Goal: Navigation & Orientation: Find specific page/section

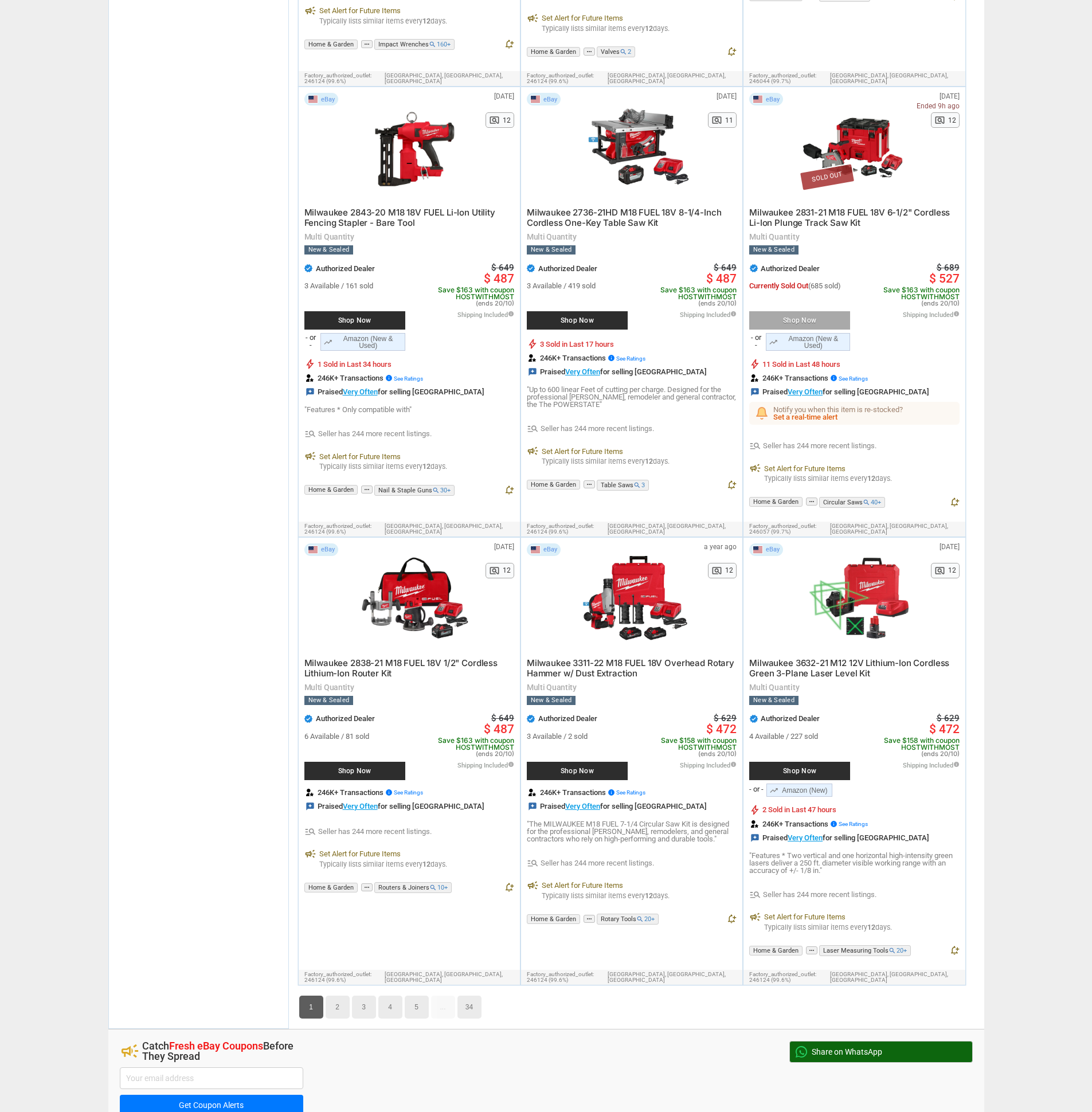
scroll to position [6243, 0]
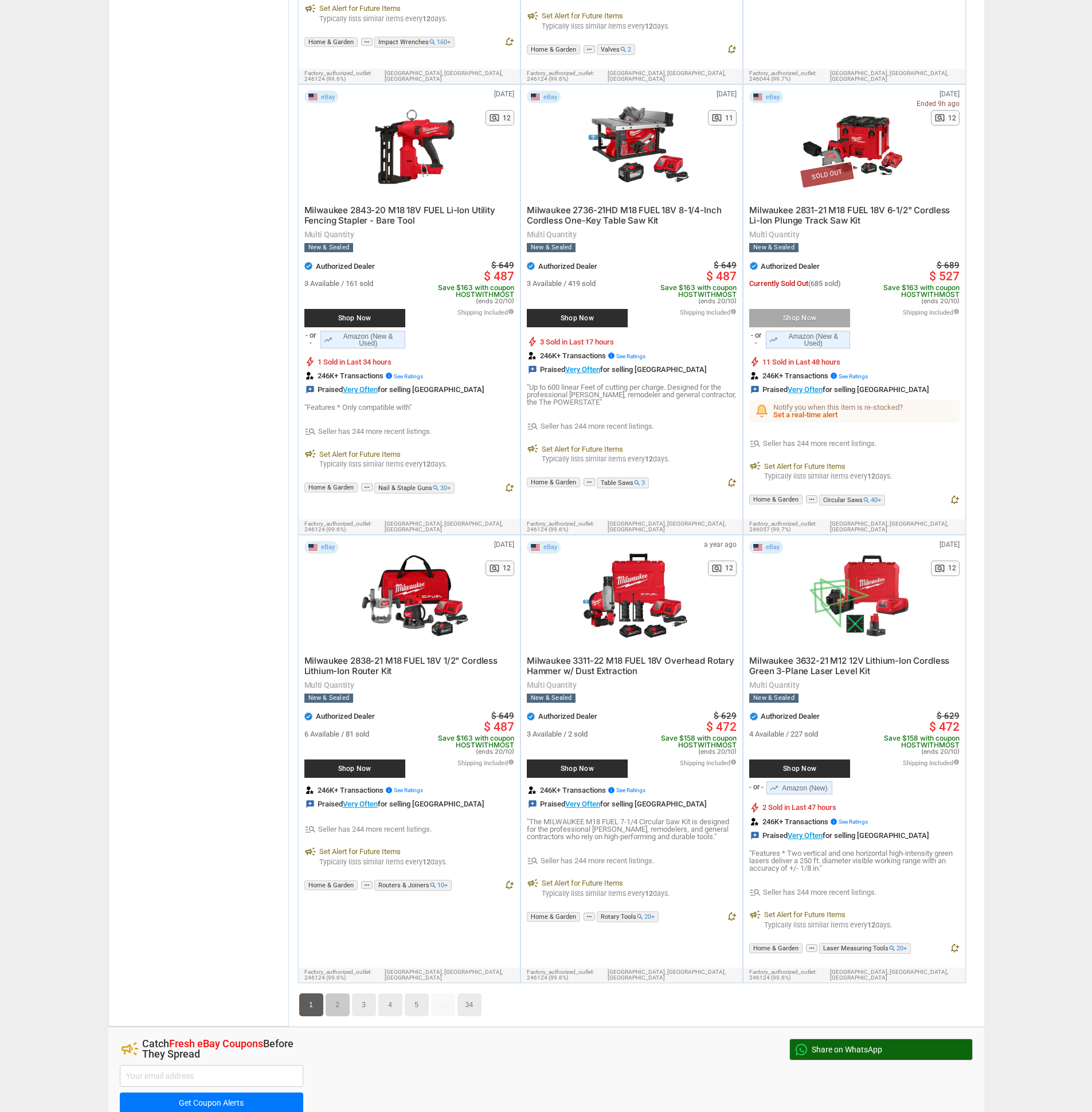
click at [346, 993] on link "2" at bounding box center [337, 1005] width 24 height 23
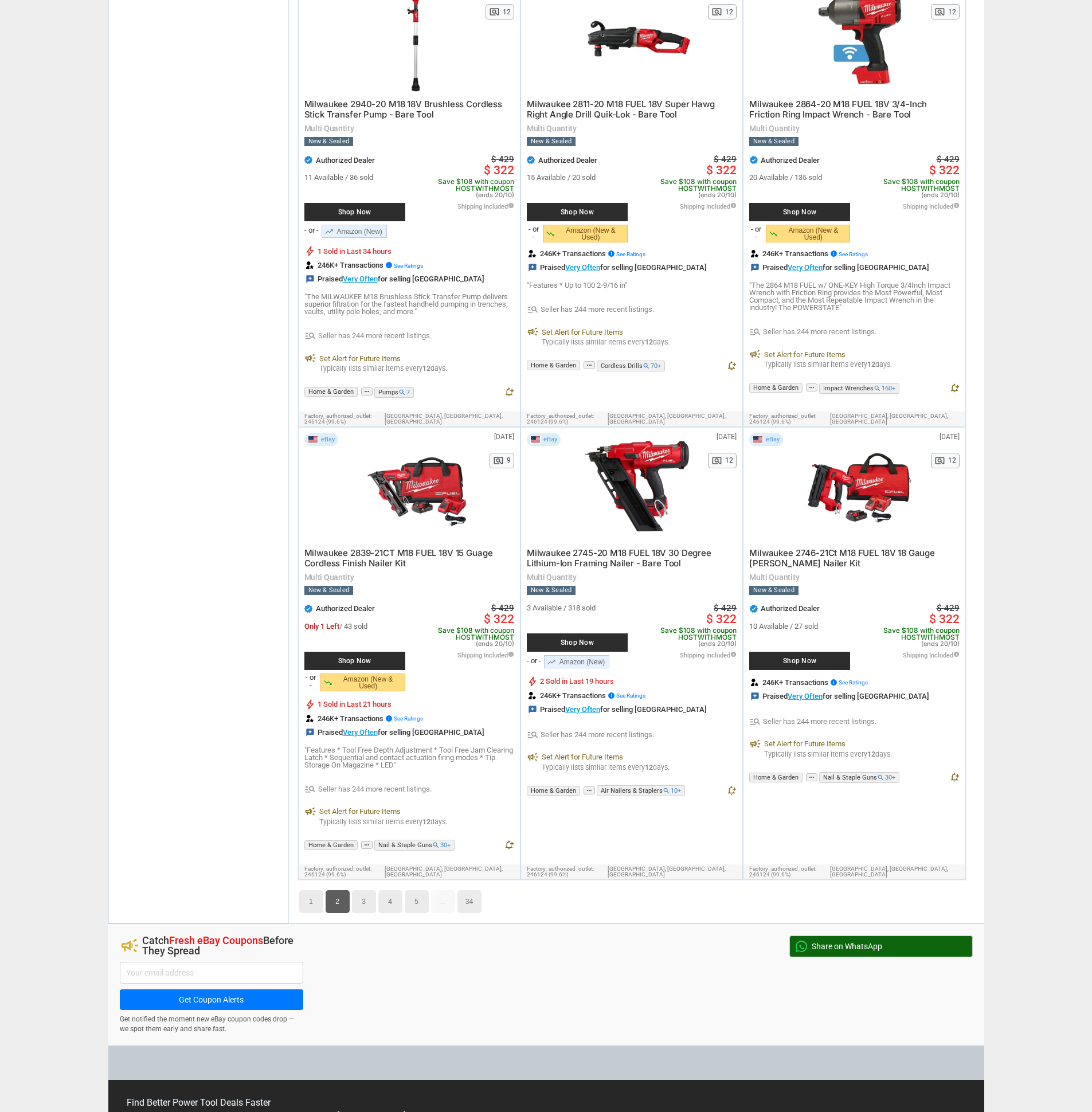
scroll to position [6347, 0]
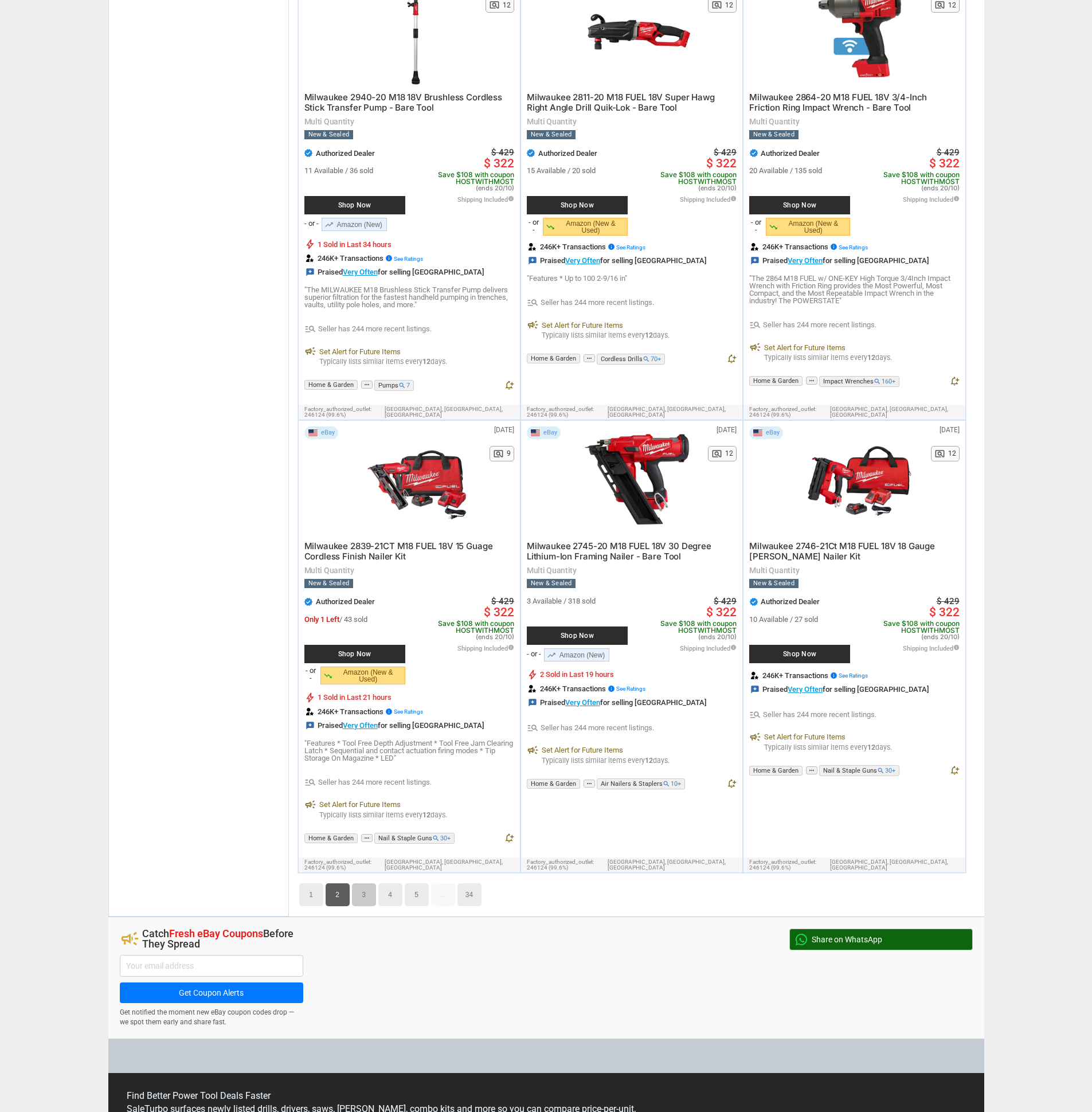
click at [369, 883] on link "3" at bounding box center [364, 894] width 24 height 23
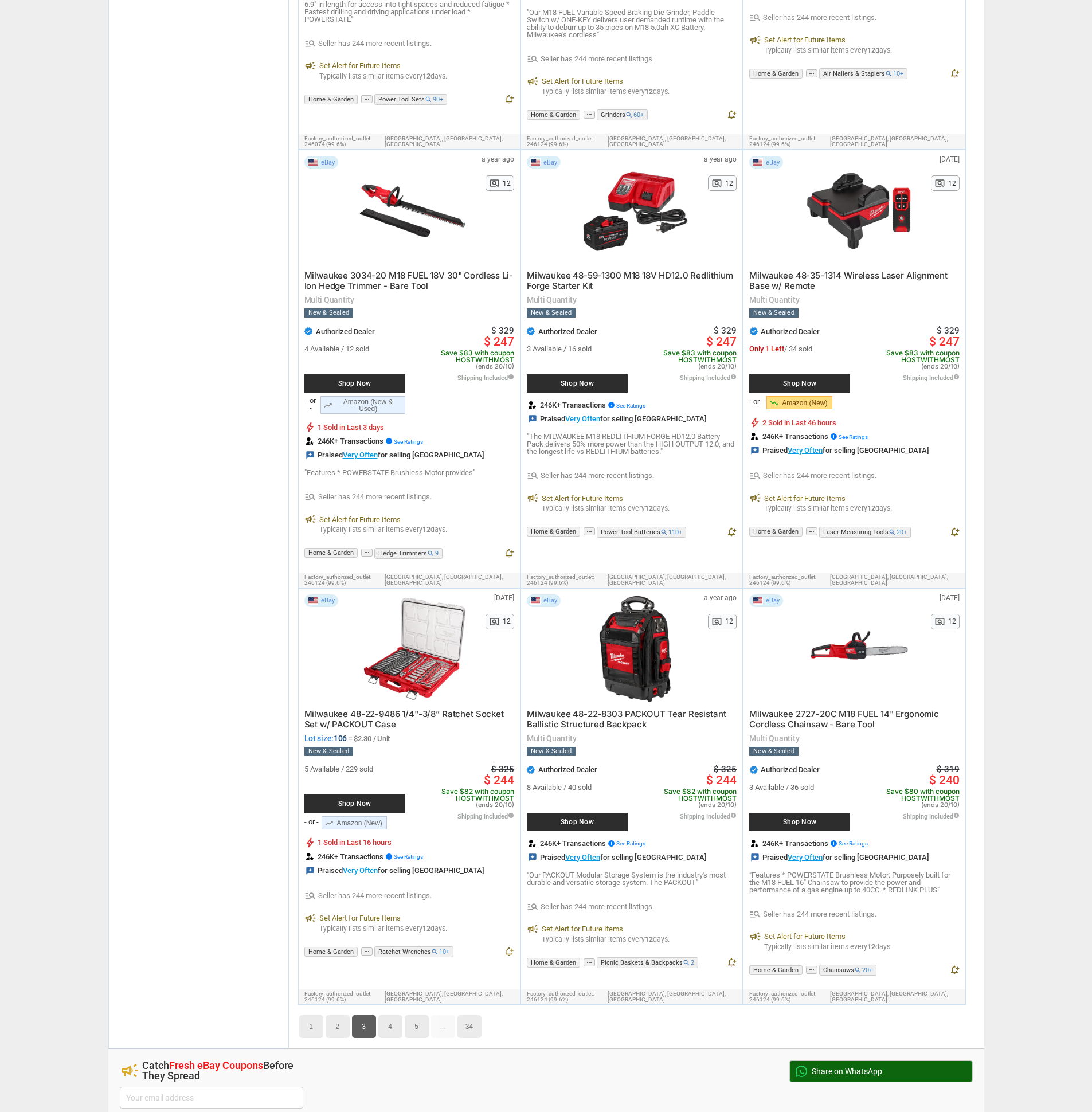
scroll to position [6230, 0]
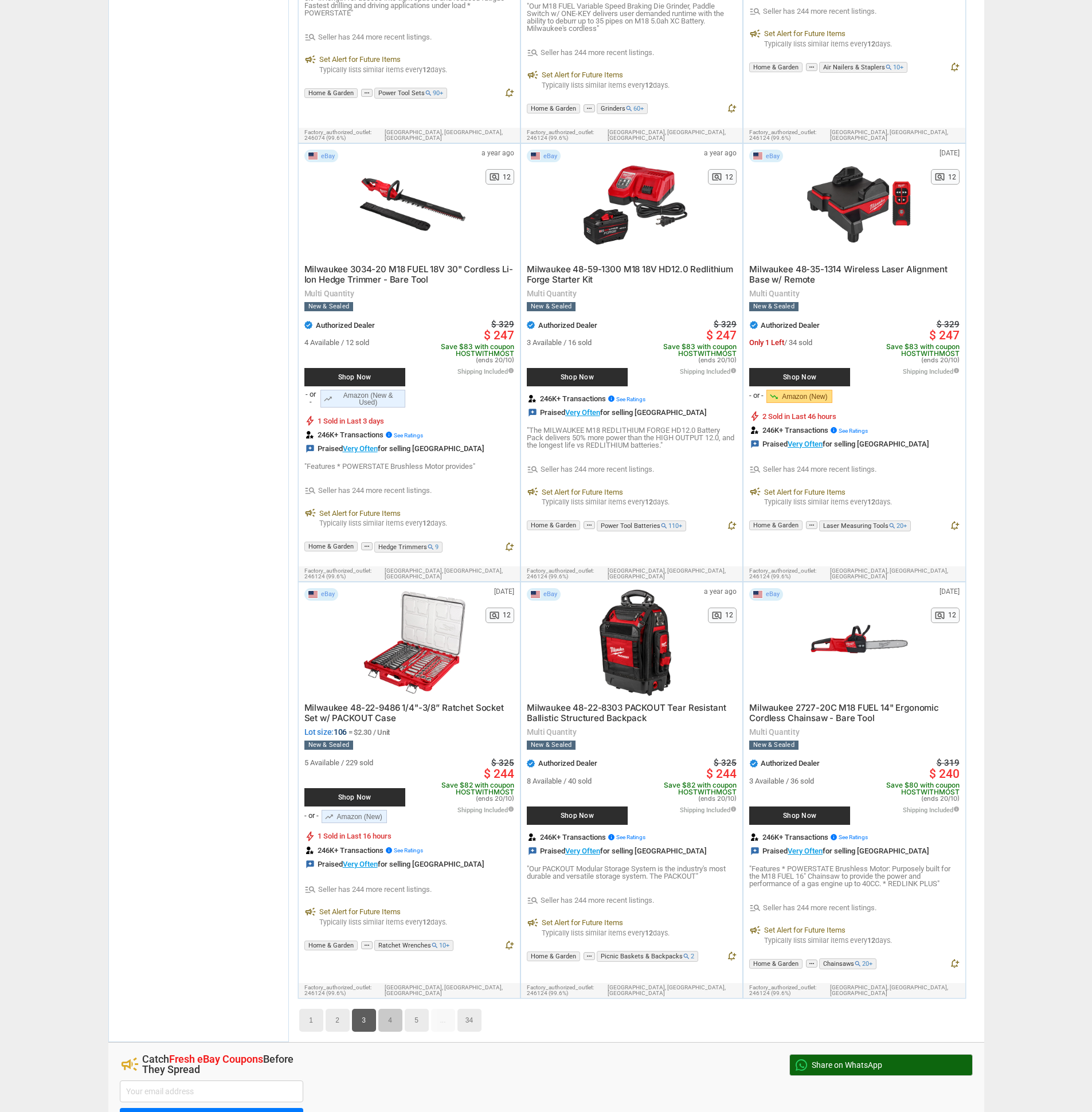
click at [388, 1009] on link "4" at bounding box center [390, 1020] width 24 height 23
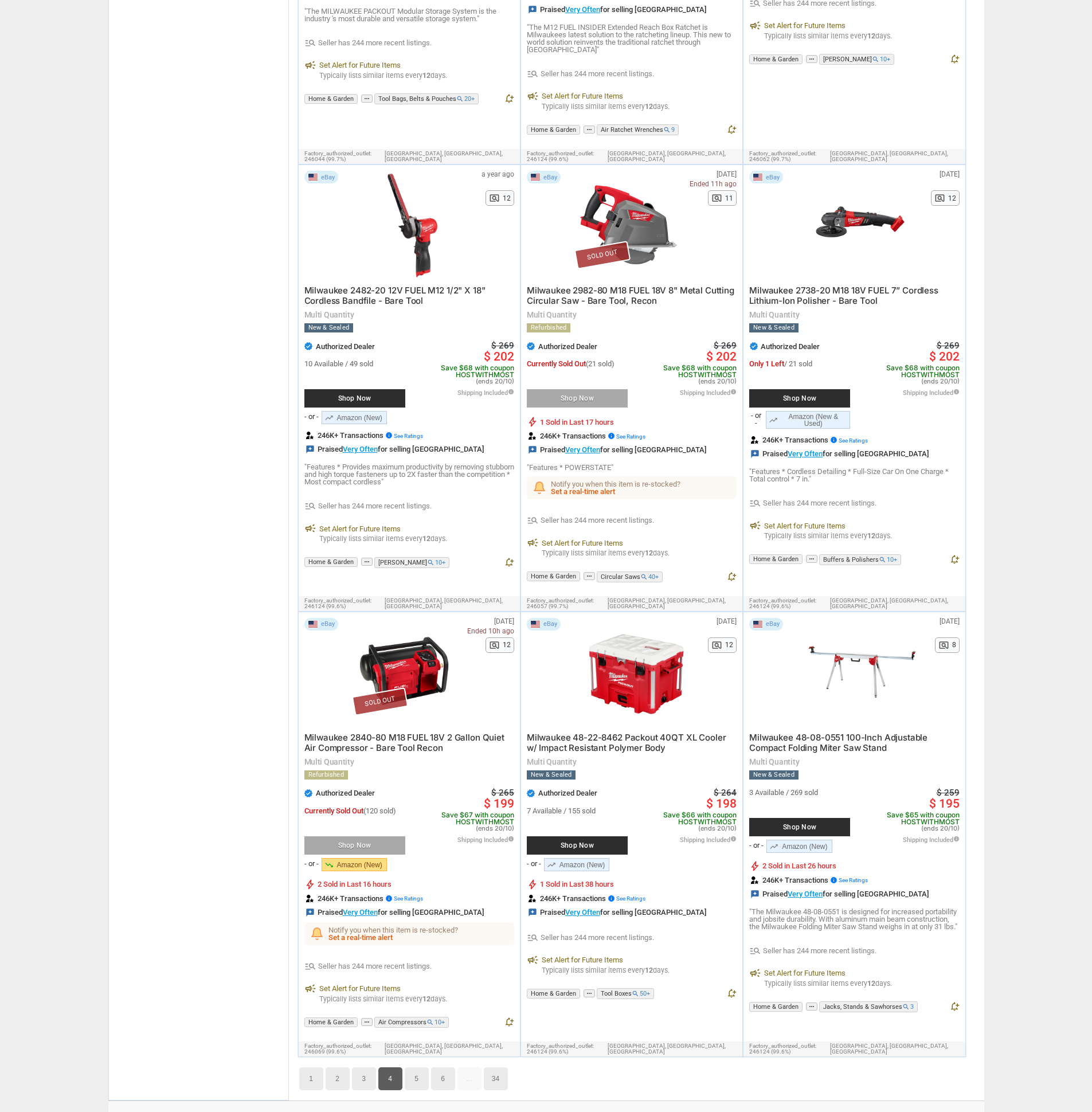
scroll to position [6179, 0]
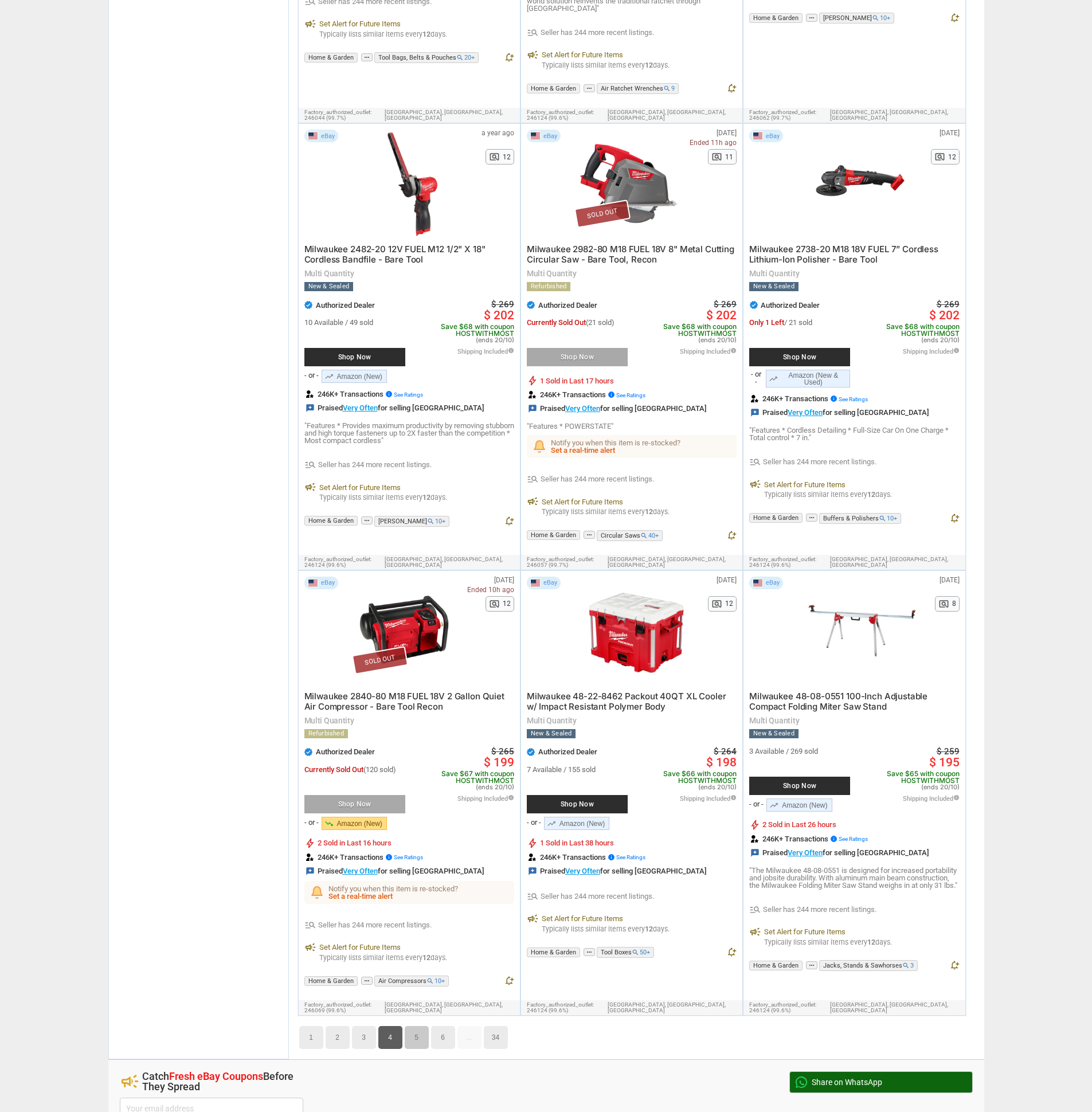
click at [413, 1026] on link "5" at bounding box center [417, 1038] width 24 height 23
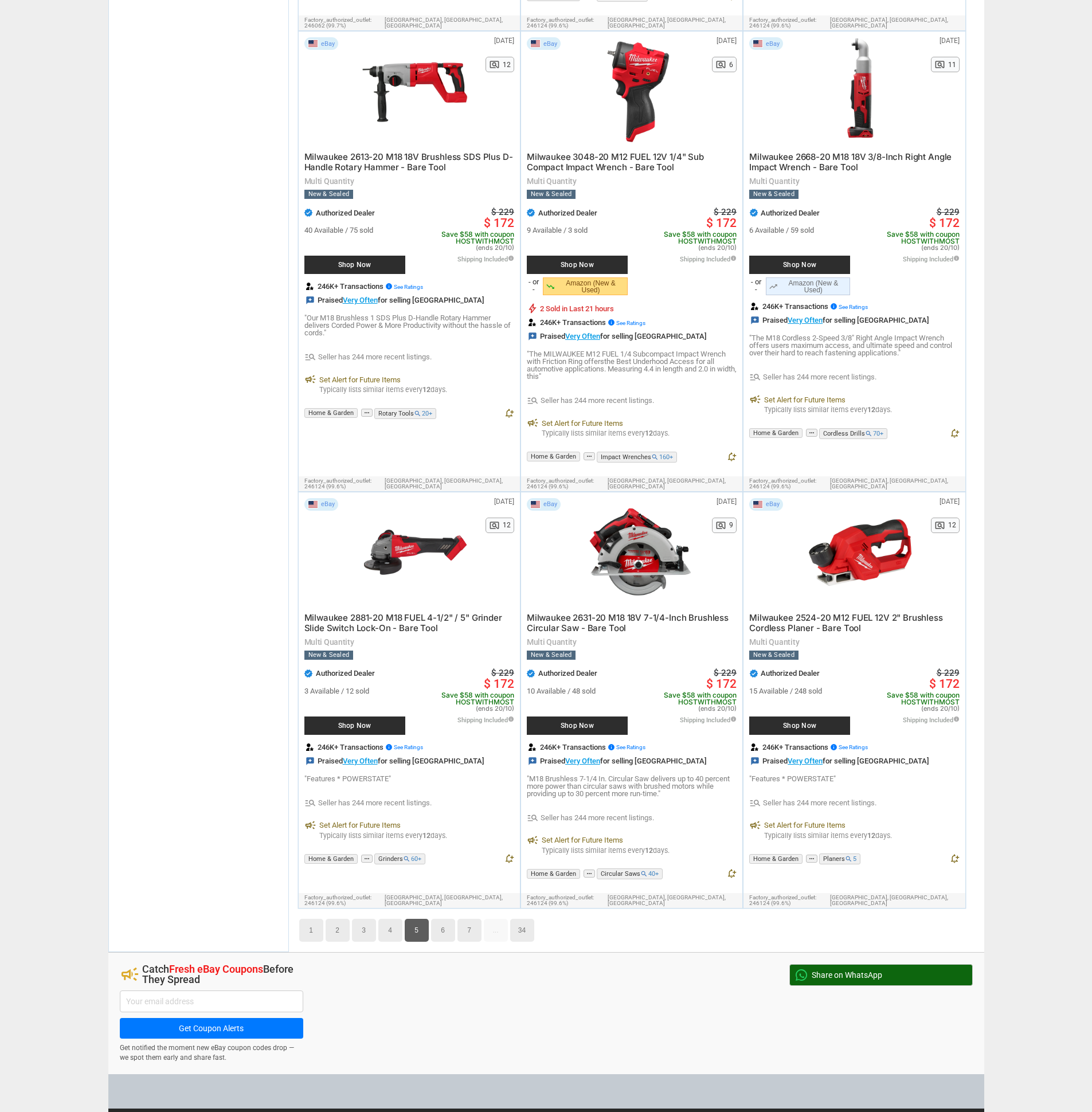
scroll to position [6414, 0]
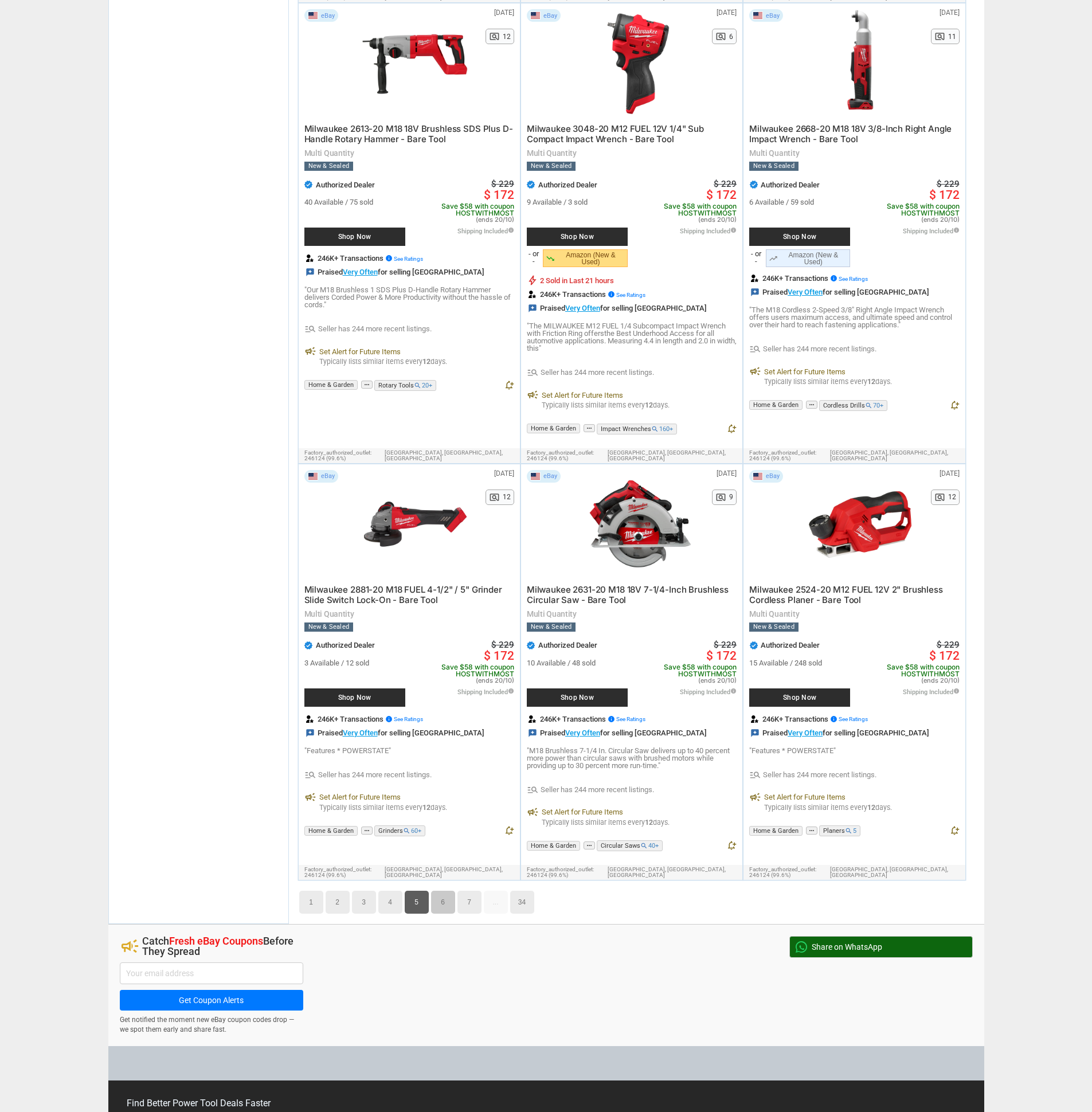
click at [450, 891] on link "6" at bounding box center [443, 902] width 24 height 23
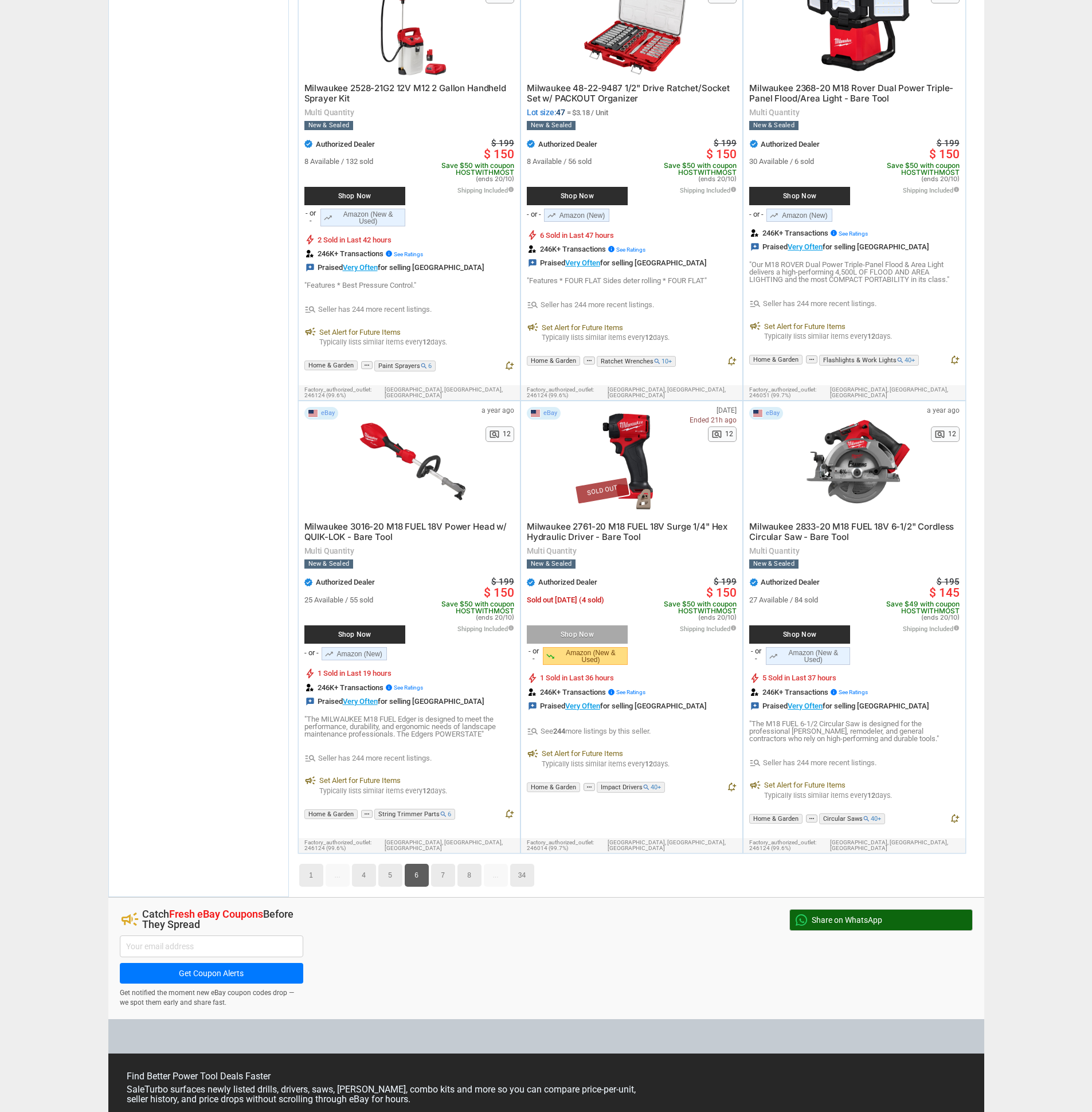
scroll to position [6216, 0]
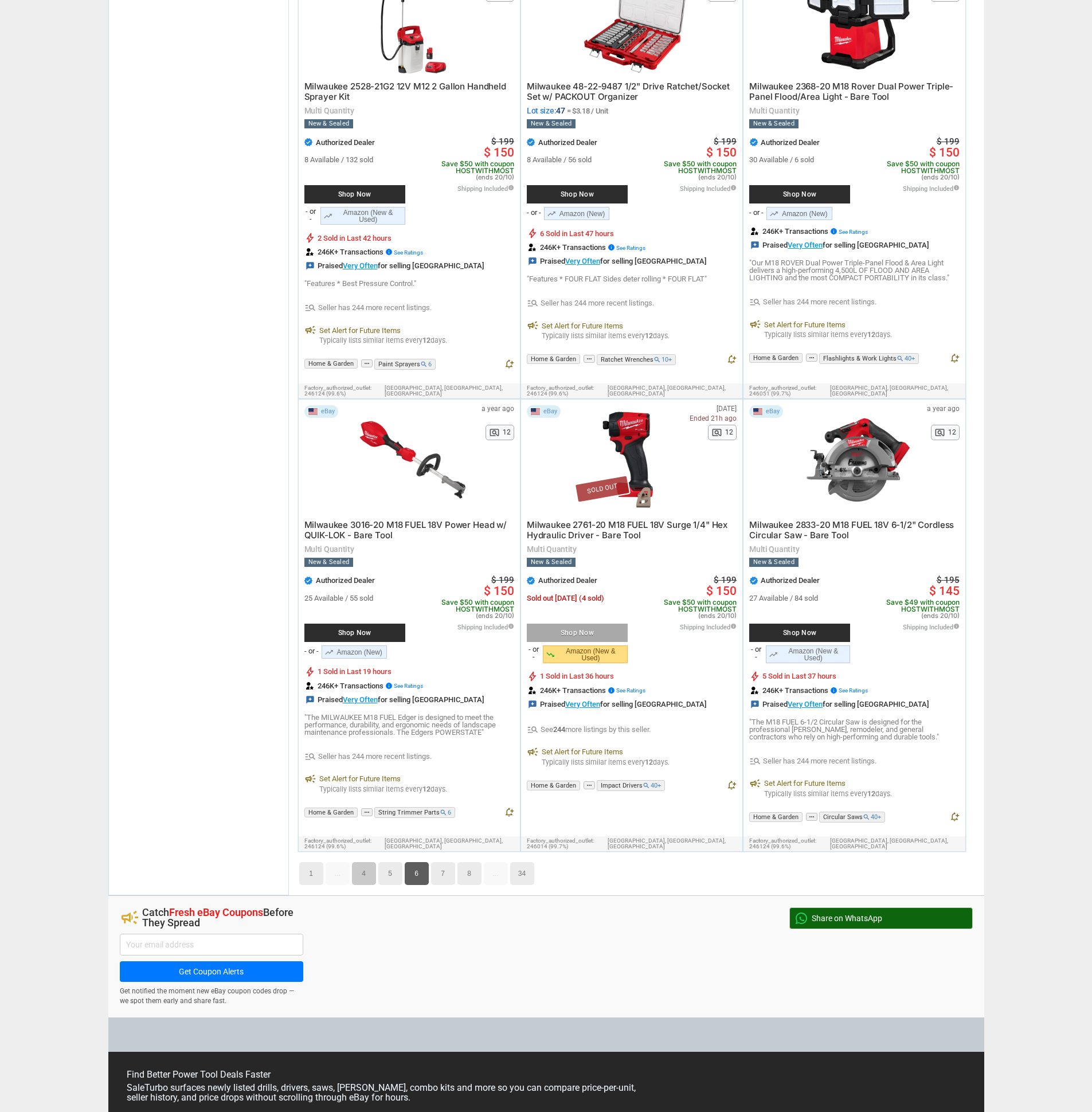
click at [369, 862] on link "4" at bounding box center [364, 874] width 24 height 23
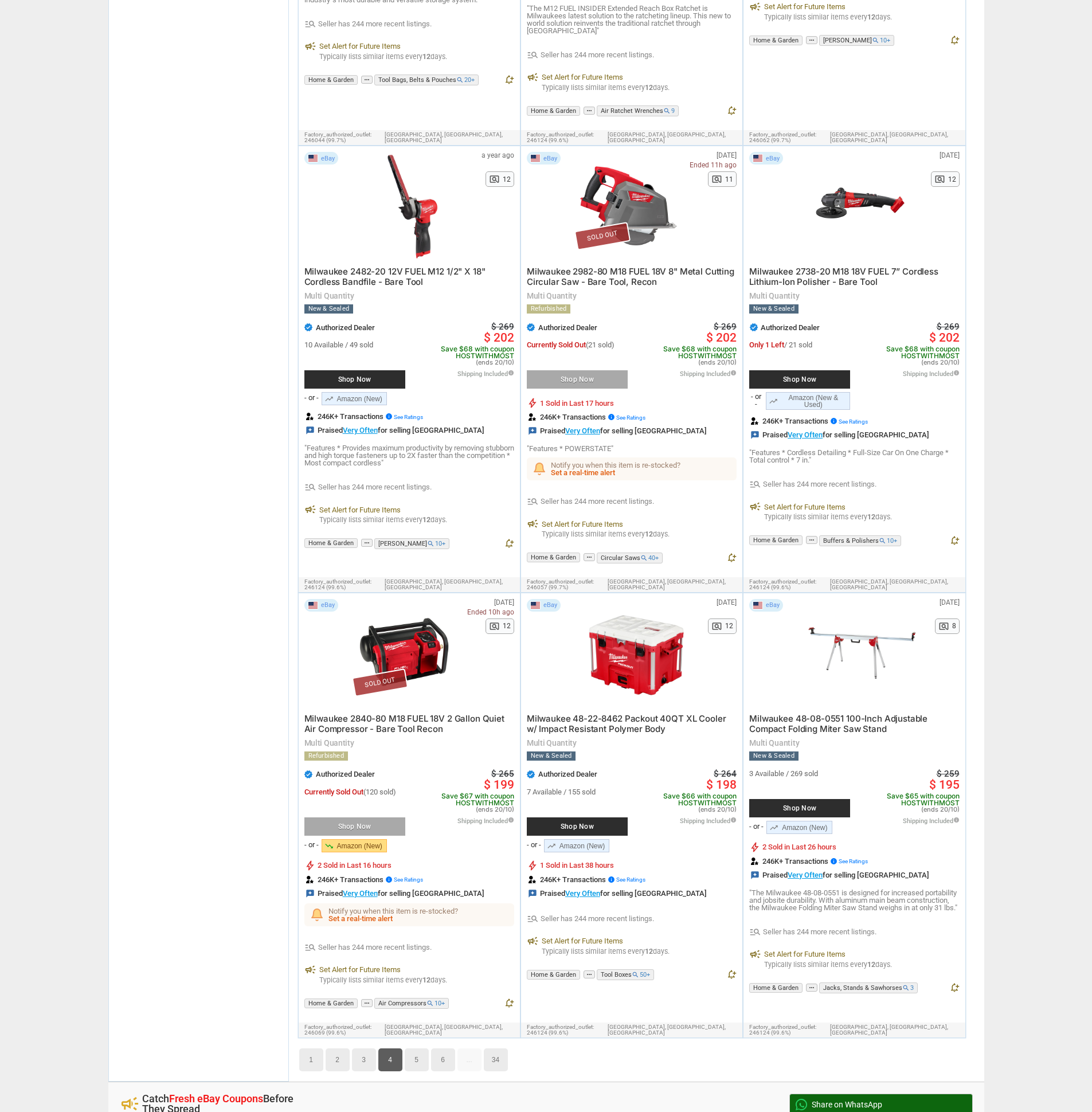
scroll to position [6164, 0]
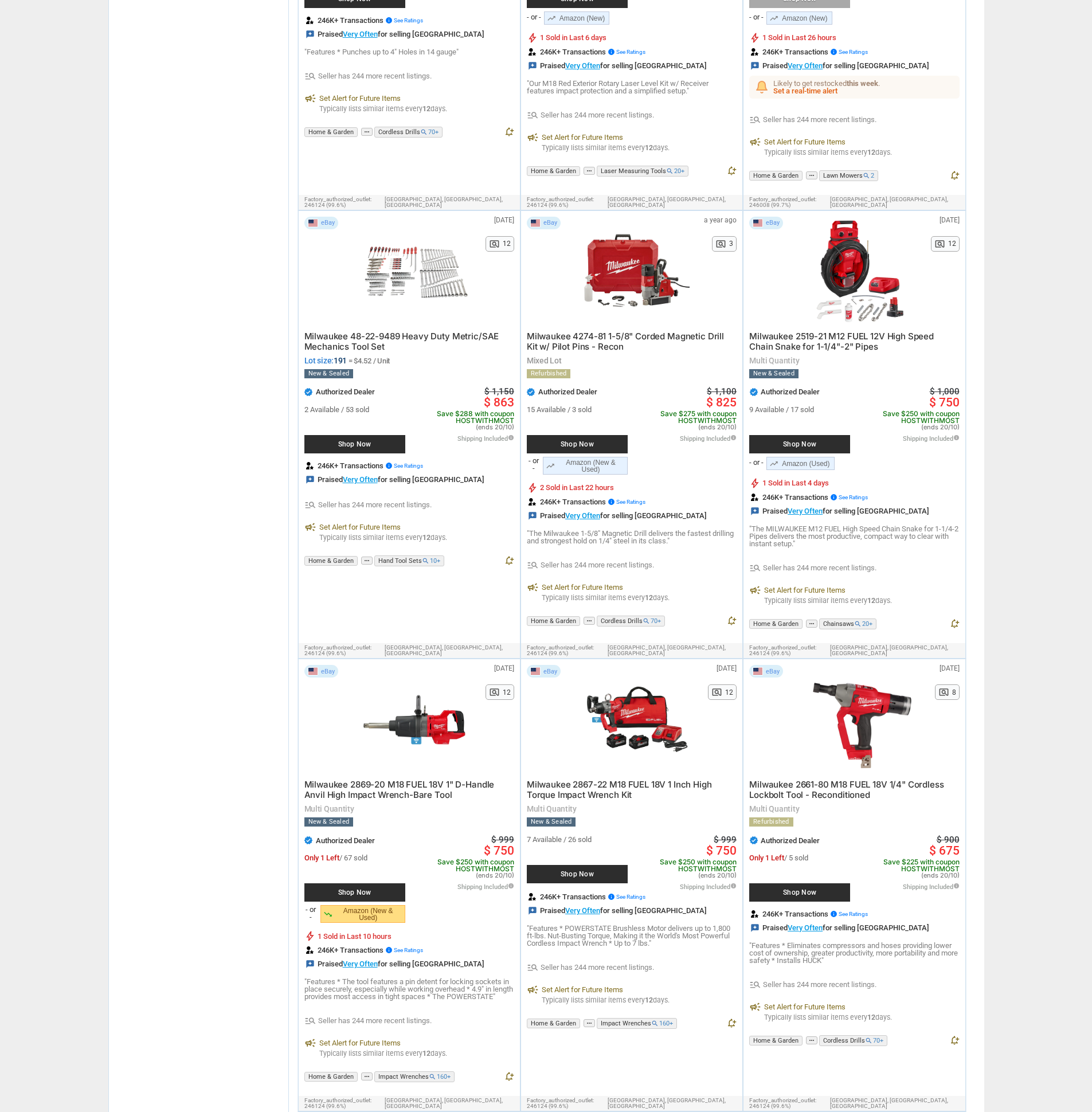
scroll to position [2183, 0]
